Goal: Information Seeking & Learning: Learn about a topic

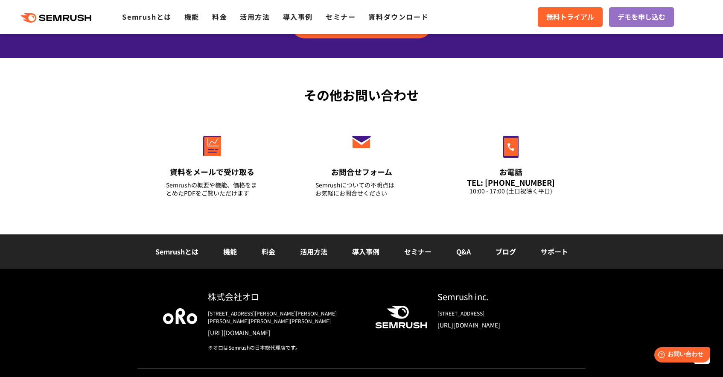
scroll to position [2999, 0]
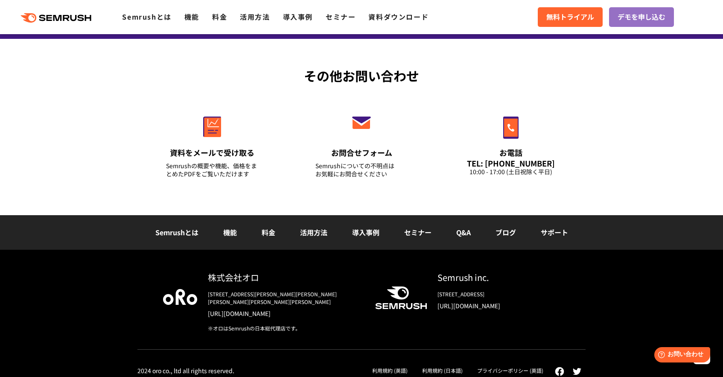
click at [548, 235] on link "サポート" at bounding box center [554, 232] width 27 height 10
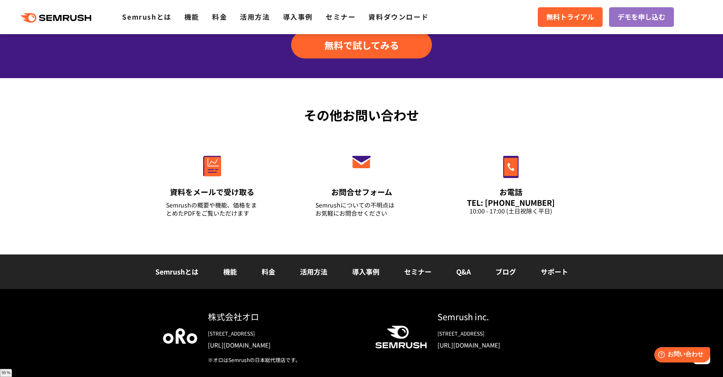
scroll to position [1107, 0]
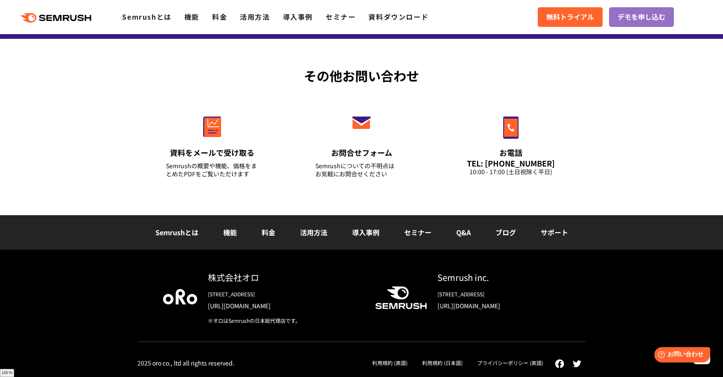
click at [270, 234] on link "料金" at bounding box center [269, 232] width 14 height 10
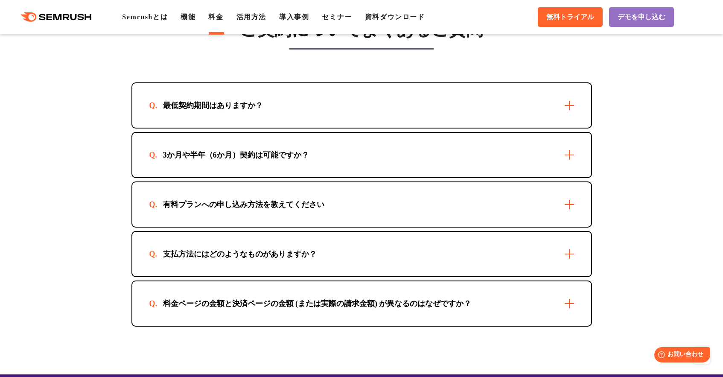
scroll to position [2437, 0]
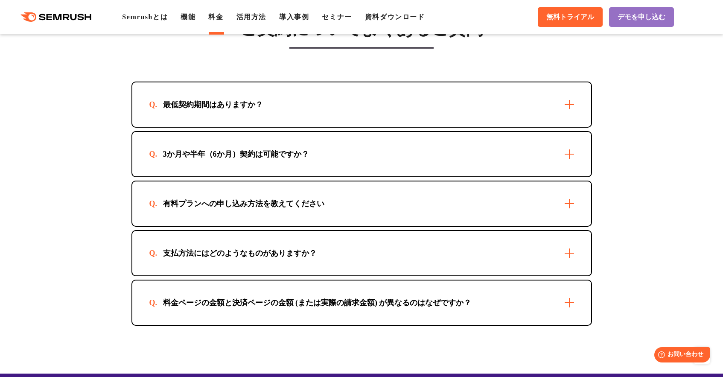
click at [353, 112] on div "最低契約期間はありますか？" at bounding box center [361, 104] width 459 height 44
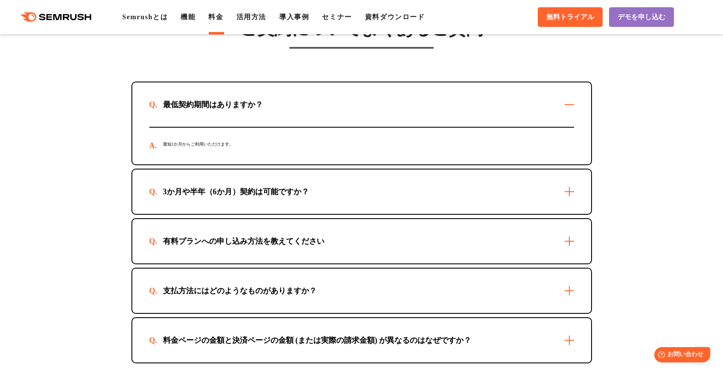
click at [353, 112] on div "最低契約期間はありますか？" at bounding box center [361, 104] width 459 height 44
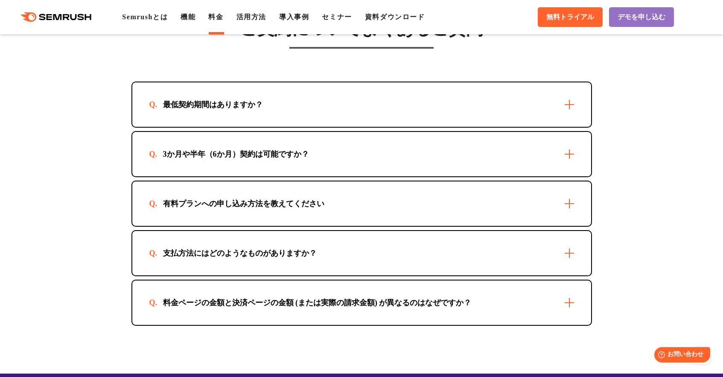
click at [342, 161] on div "3か月や半年（6か月）契約は可能ですか？" at bounding box center [361, 154] width 459 height 44
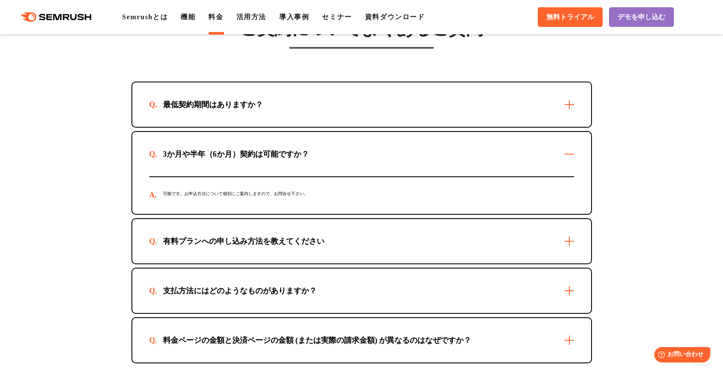
click at [342, 161] on div "3か月や半年（6か月）契約は可能ですか？" at bounding box center [361, 154] width 459 height 44
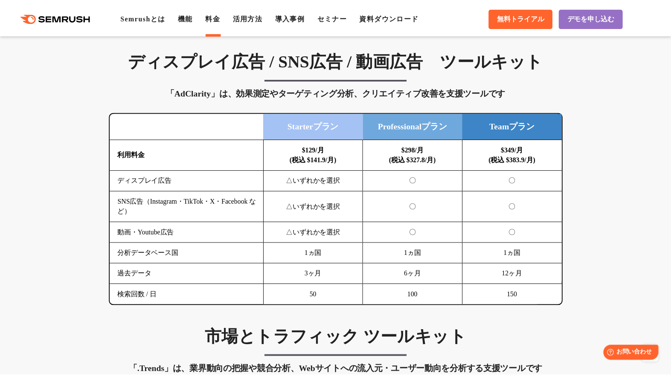
scroll to position [1038, 0]
